Goal: Transaction & Acquisition: Subscribe to service/newsletter

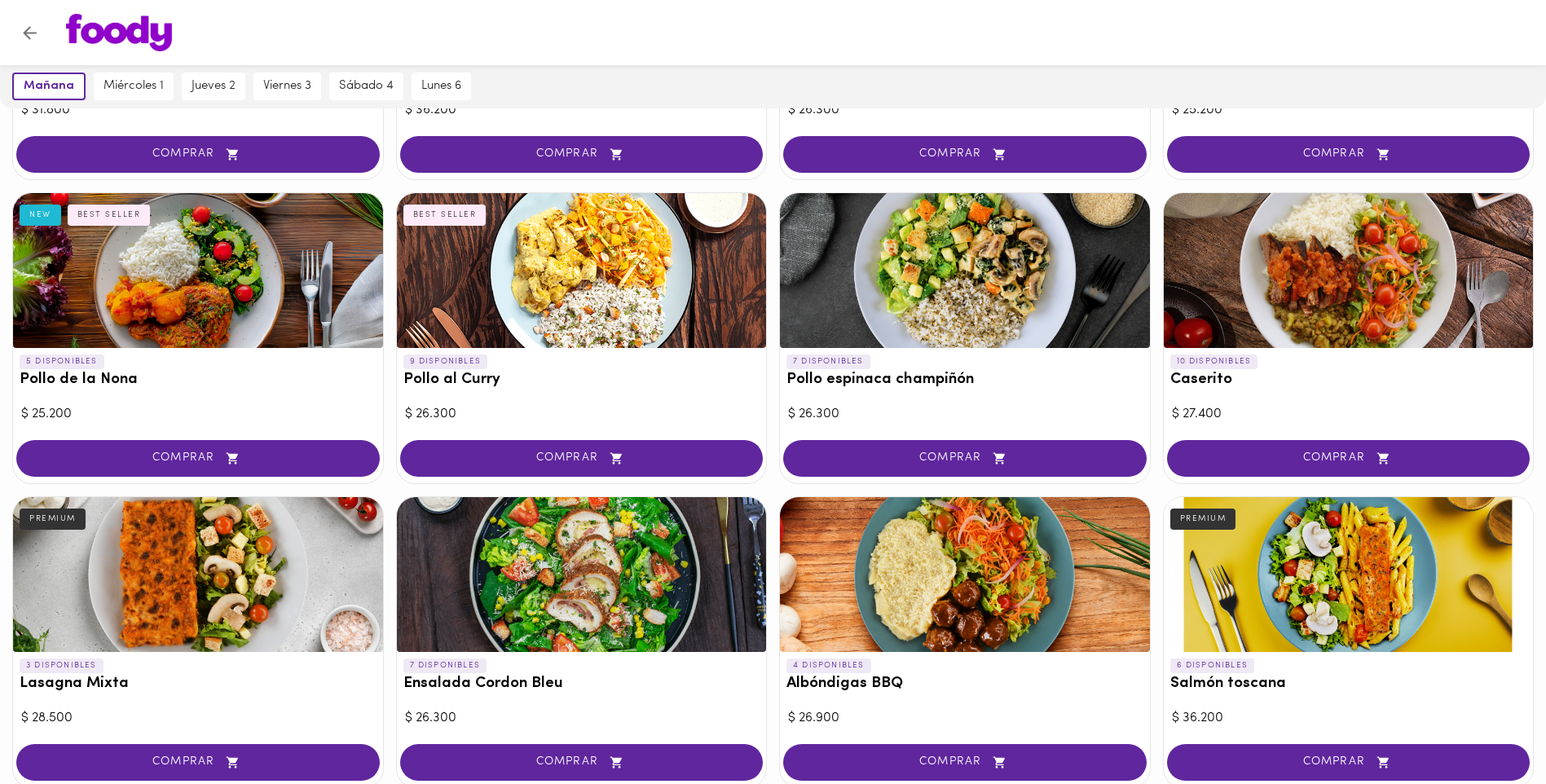
scroll to position [756, 0]
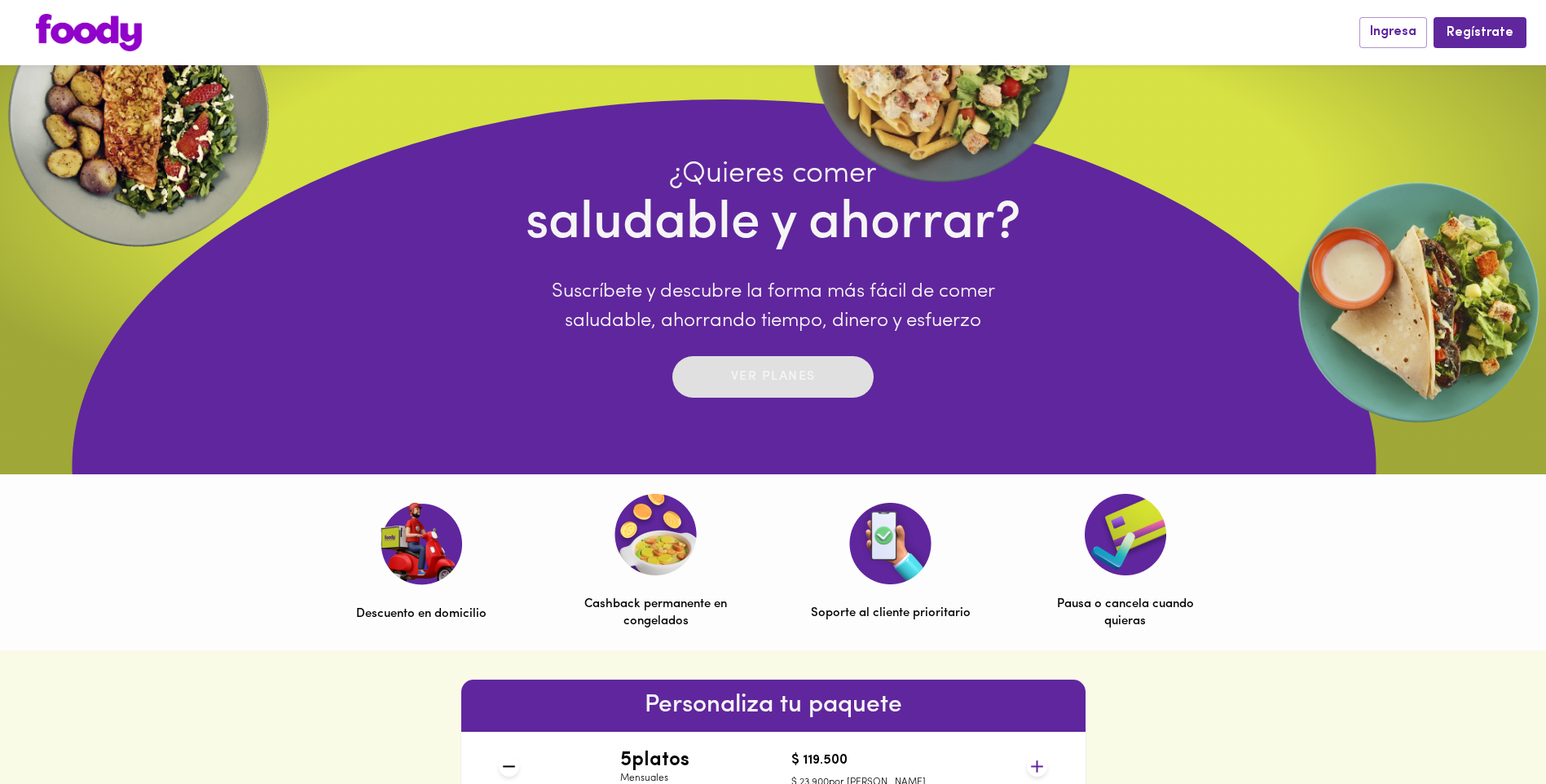
scroll to position [245, 0]
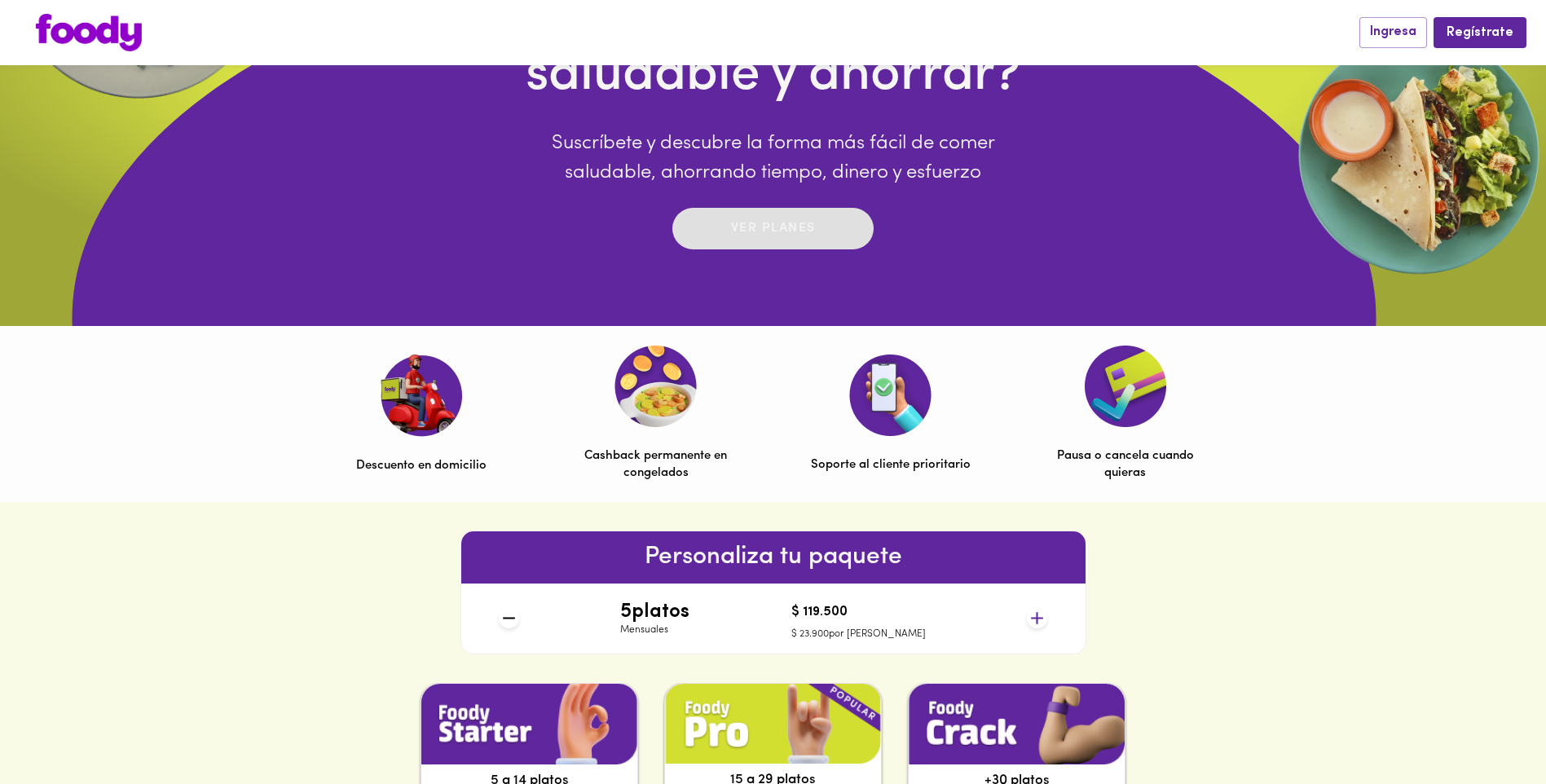
click at [794, 228] on p "Ver planes" at bounding box center [773, 228] width 85 height 19
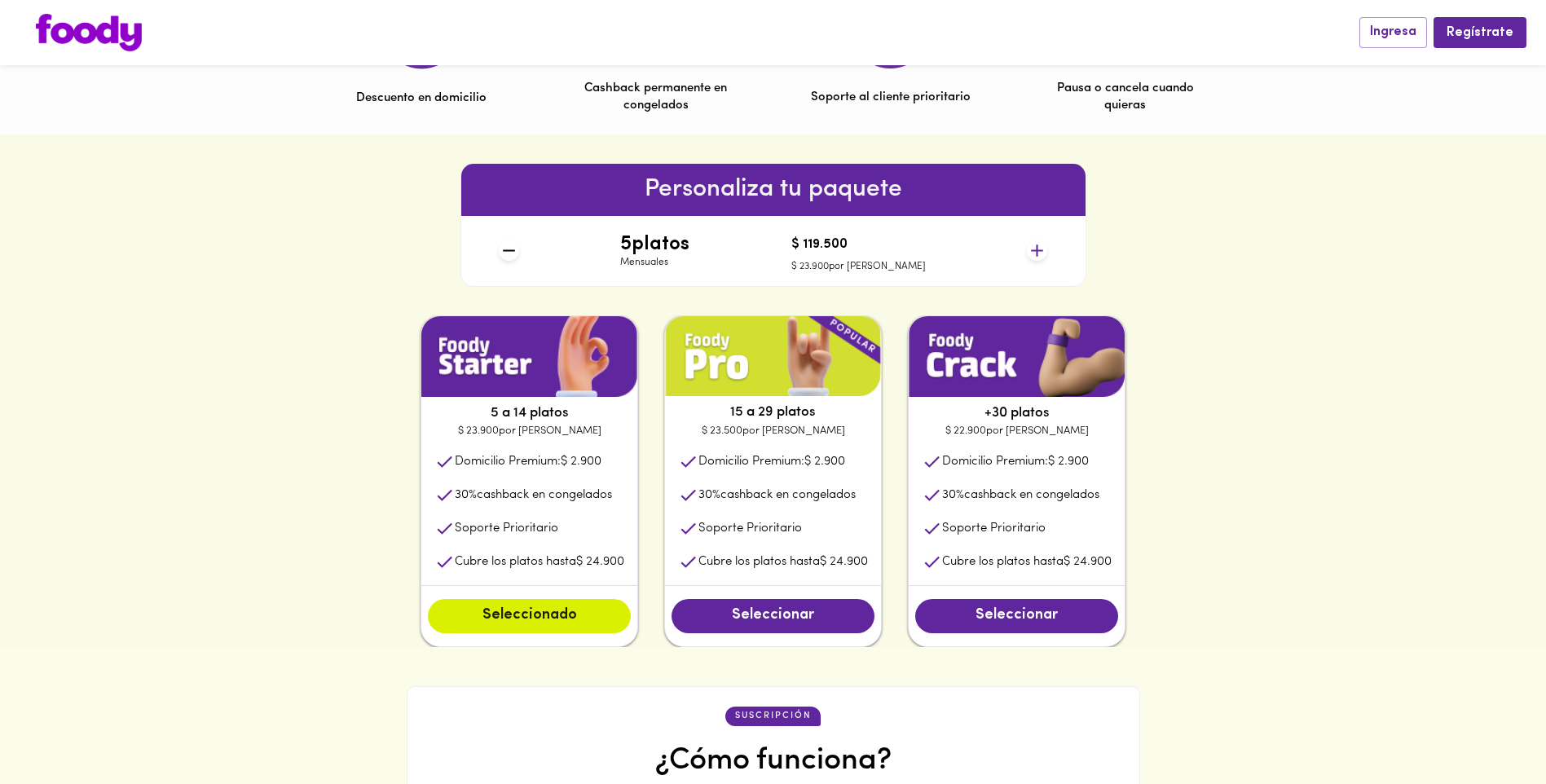
scroll to position [651, 0]
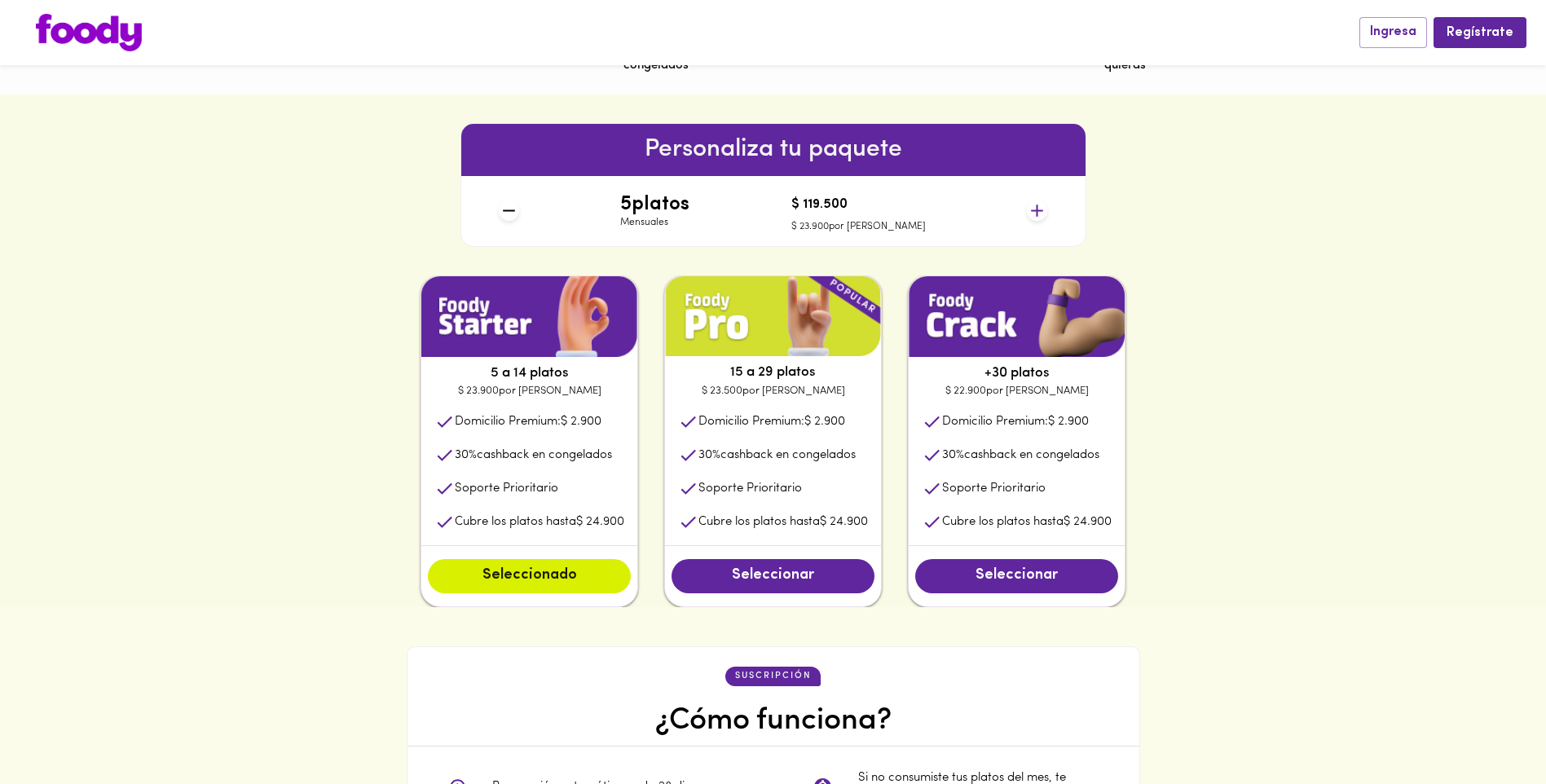
click at [665, 213] on h4 "5 platos" at bounding box center [655, 205] width 69 height 21
click at [516, 212] on icon at bounding box center [508, 210] width 20 height 20
click at [1041, 209] on icon at bounding box center [1037, 210] width 20 height 20
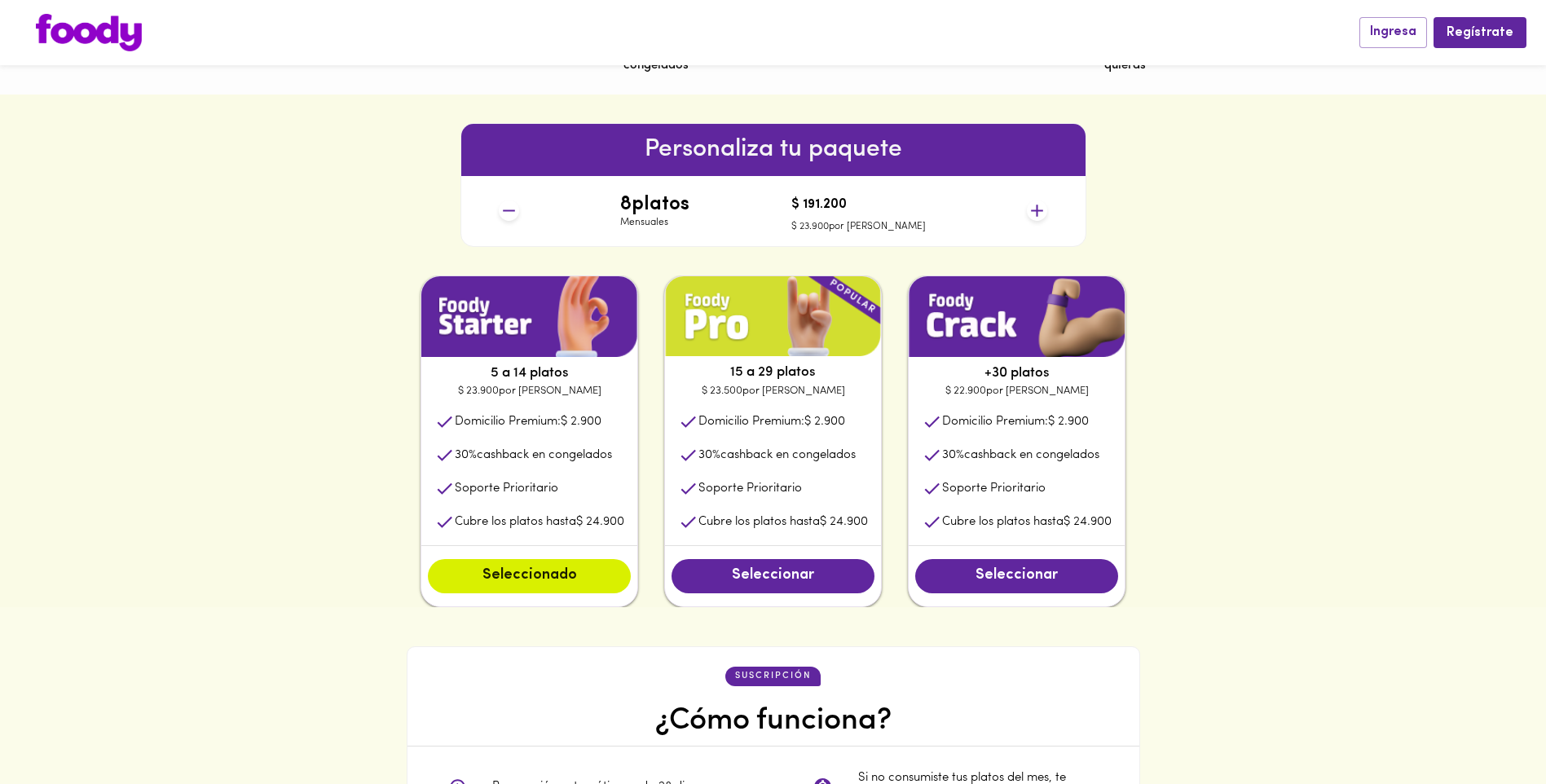
click at [1041, 209] on icon at bounding box center [1037, 210] width 20 height 20
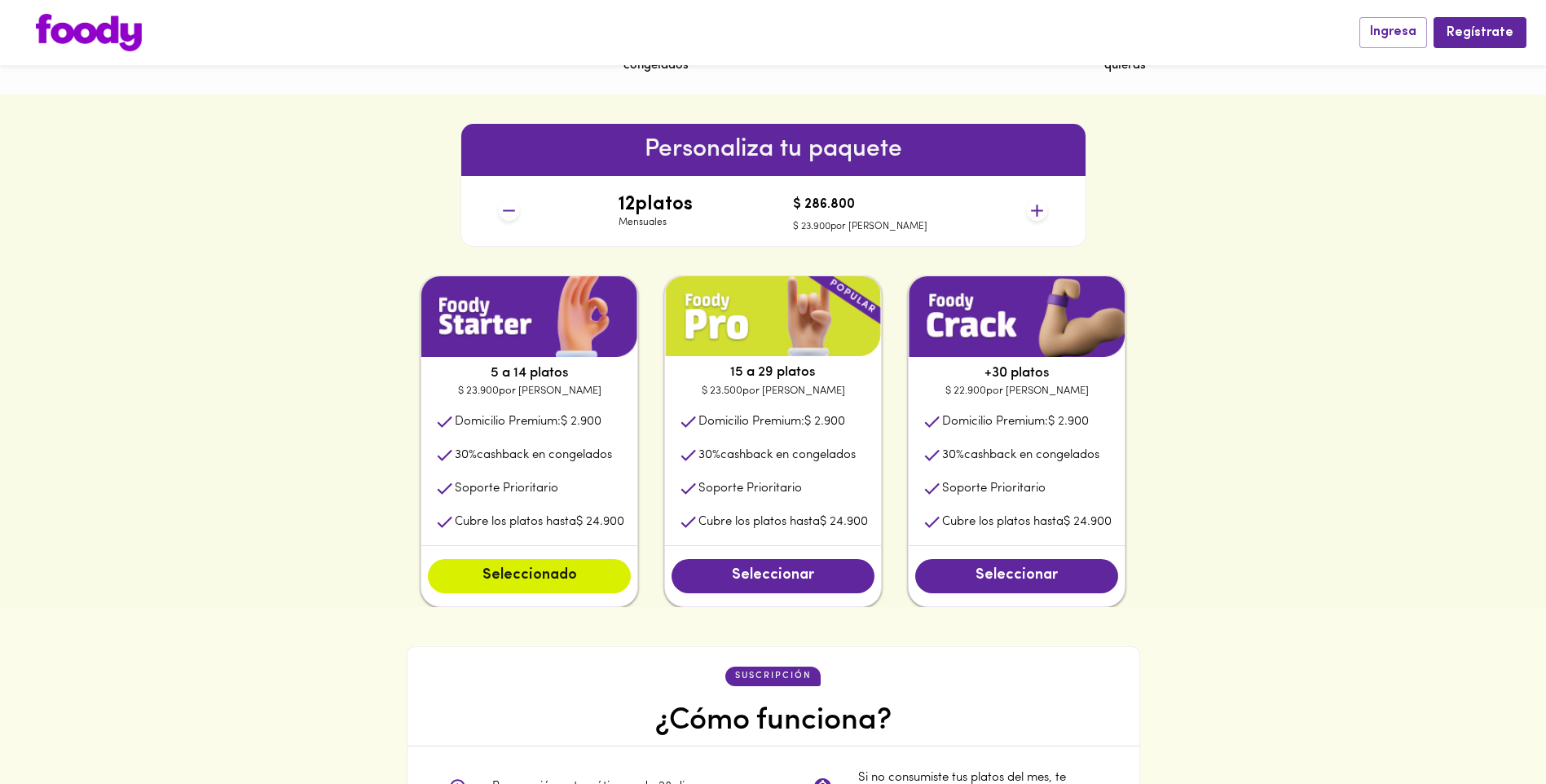
click at [1041, 209] on icon at bounding box center [1037, 210] width 20 height 20
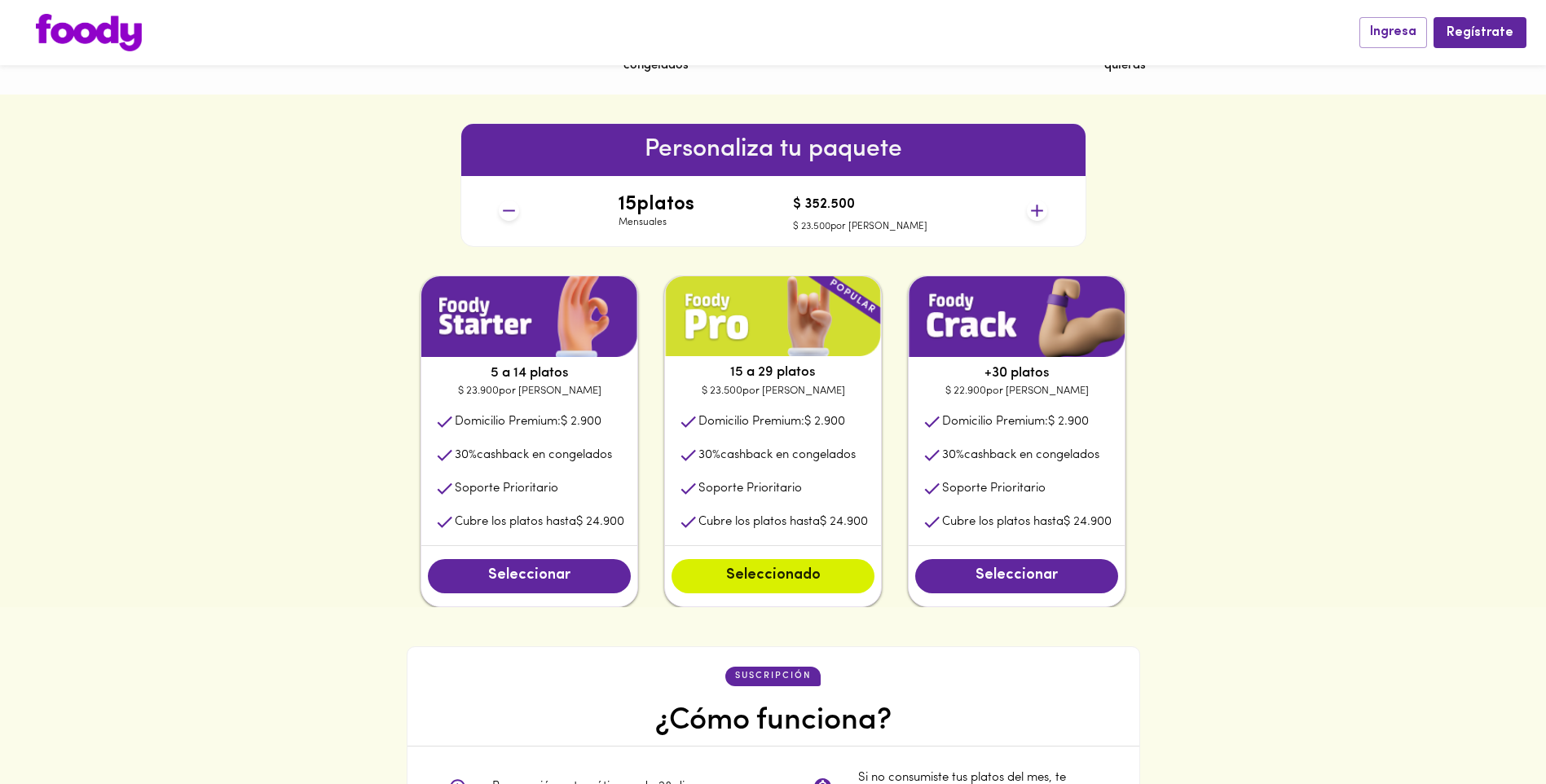
click at [1041, 209] on icon at bounding box center [1037, 210] width 20 height 20
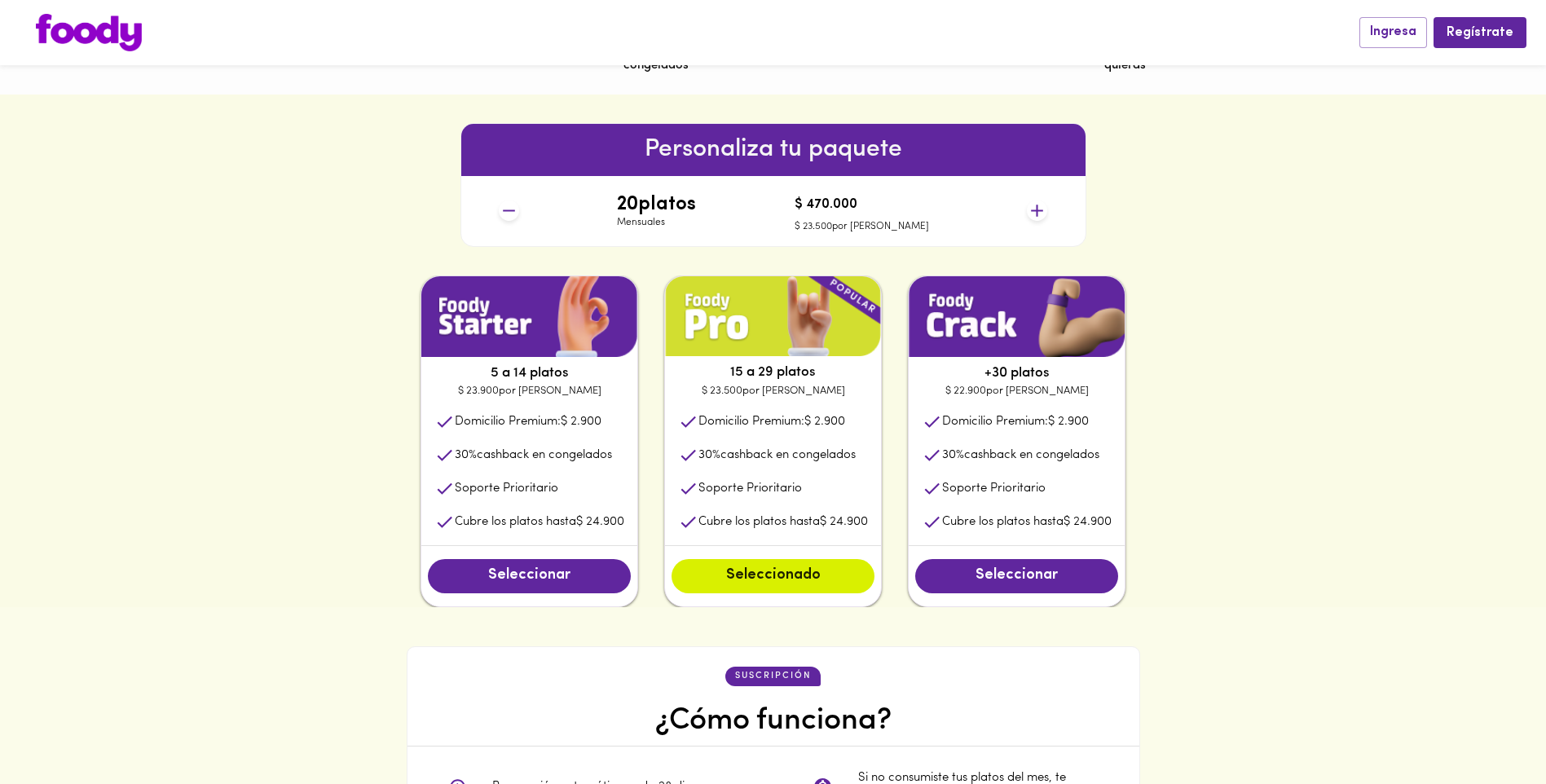
click at [1041, 209] on icon at bounding box center [1037, 210] width 20 height 20
click at [508, 215] on icon at bounding box center [508, 210] width 20 height 20
